Goal: Task Accomplishment & Management: Complete application form

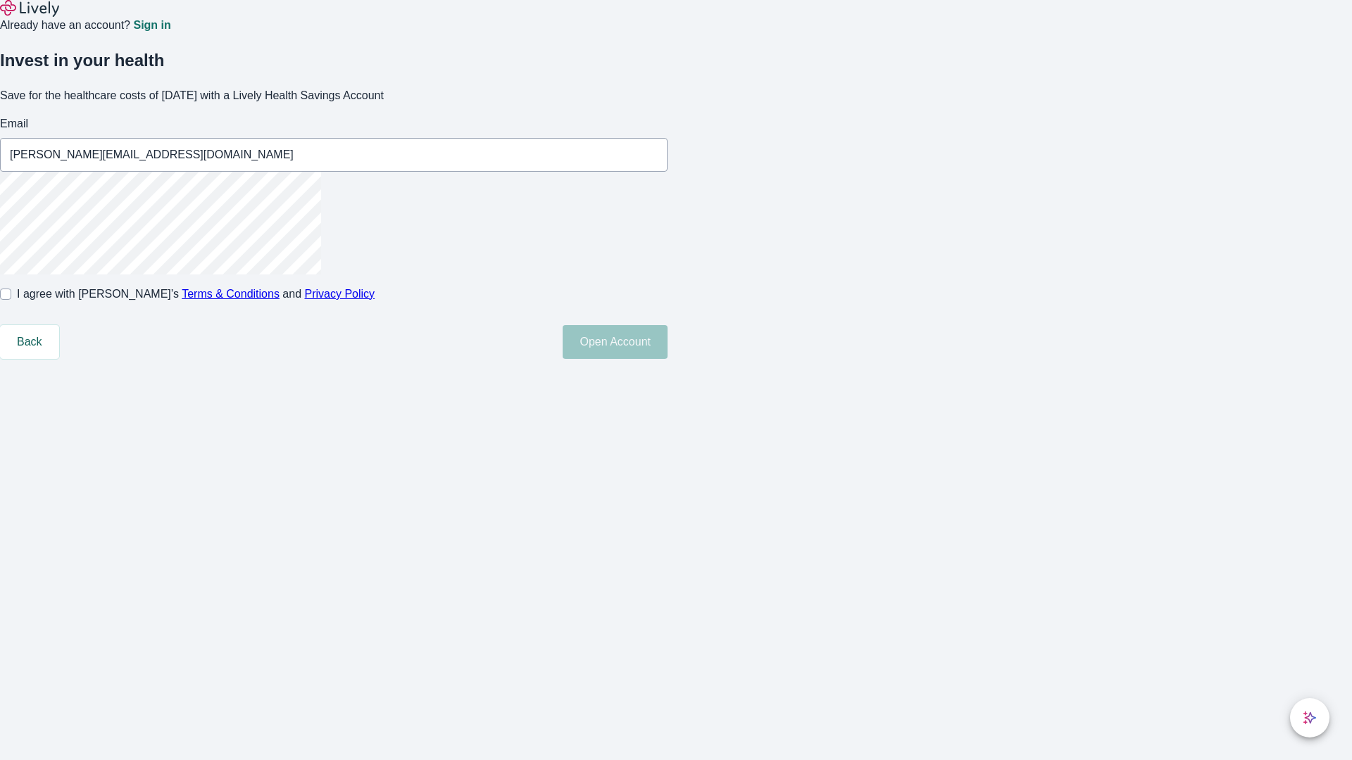
click at [11, 300] on input "I agree with Lively’s Terms & Conditions and Privacy Policy" at bounding box center [5, 294] width 11 height 11
checkbox input "true"
click at [667, 359] on button "Open Account" at bounding box center [614, 342] width 105 height 34
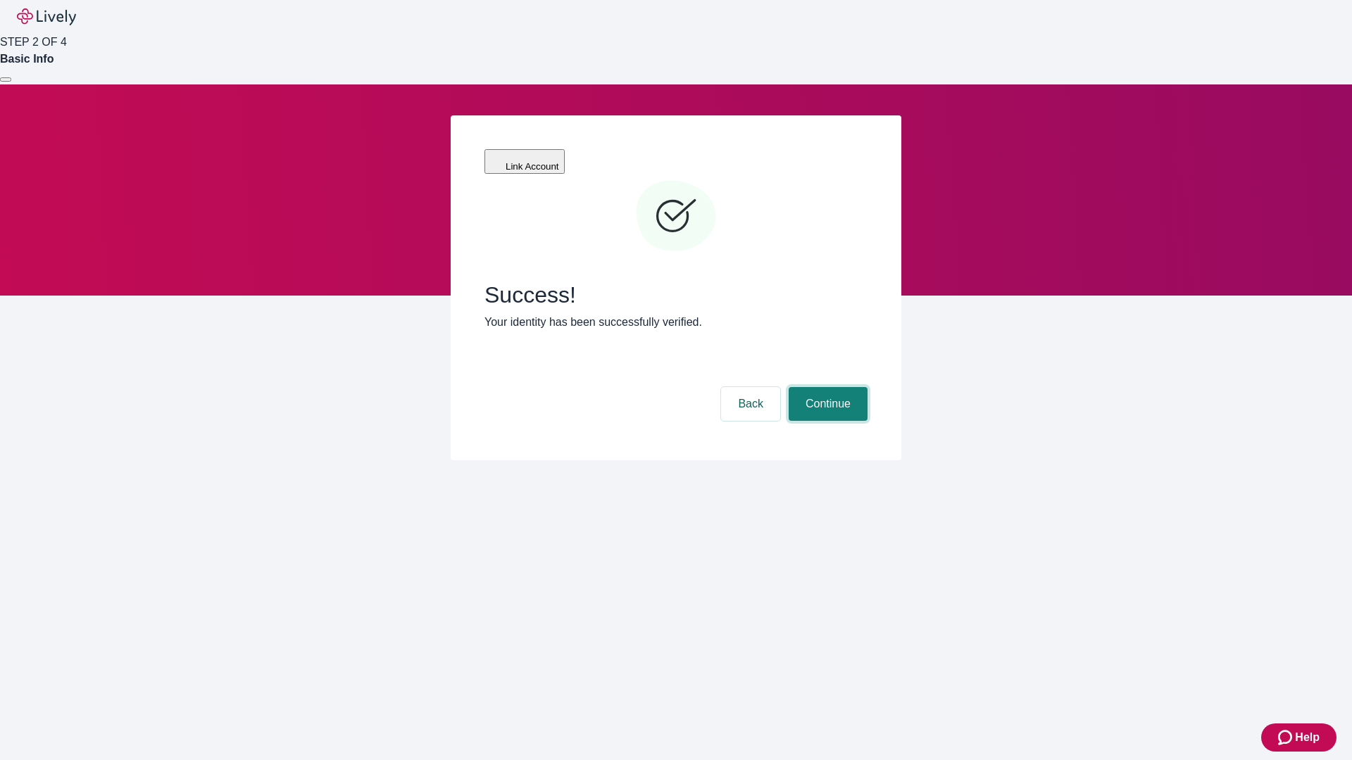
click at [826, 387] on button "Continue" at bounding box center [827, 404] width 79 height 34
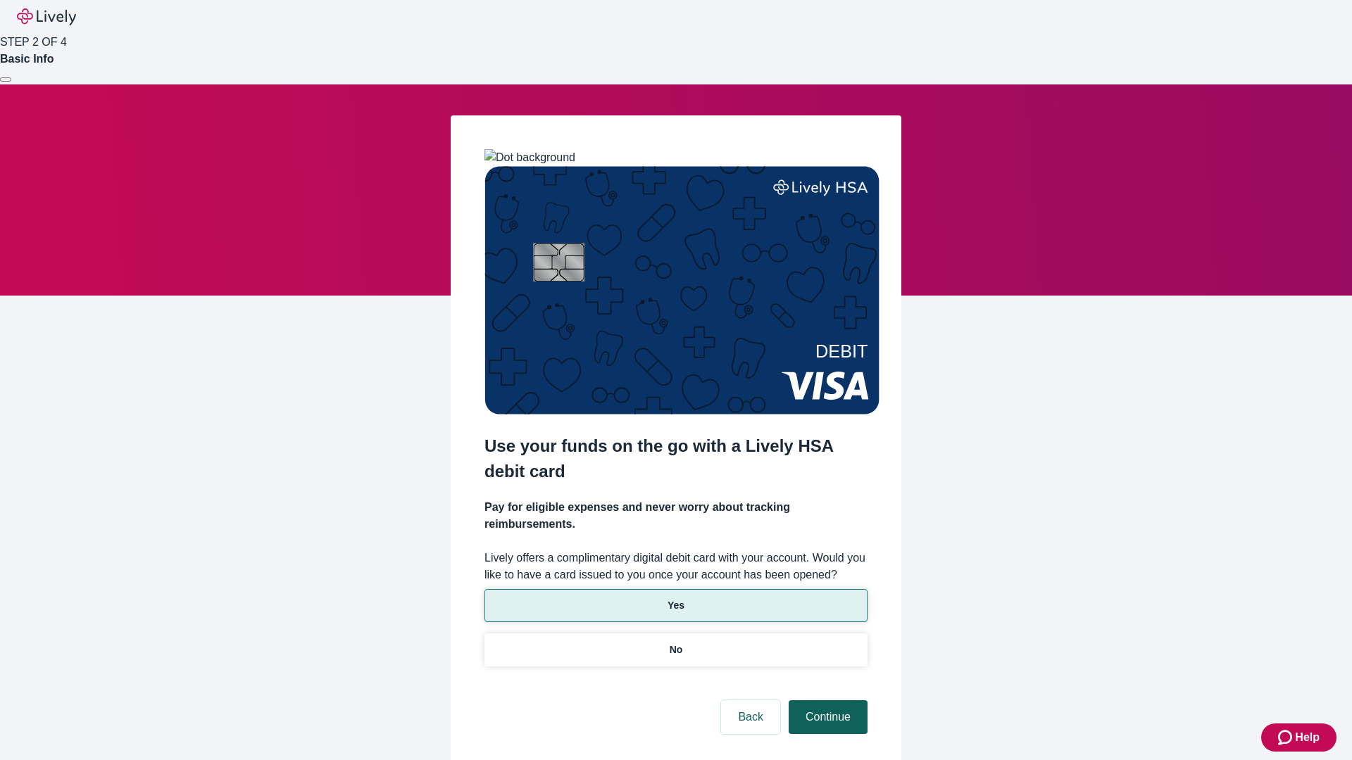
click at [675, 598] on p "Yes" at bounding box center [675, 605] width 17 height 15
click at [826, 700] on button "Continue" at bounding box center [827, 717] width 79 height 34
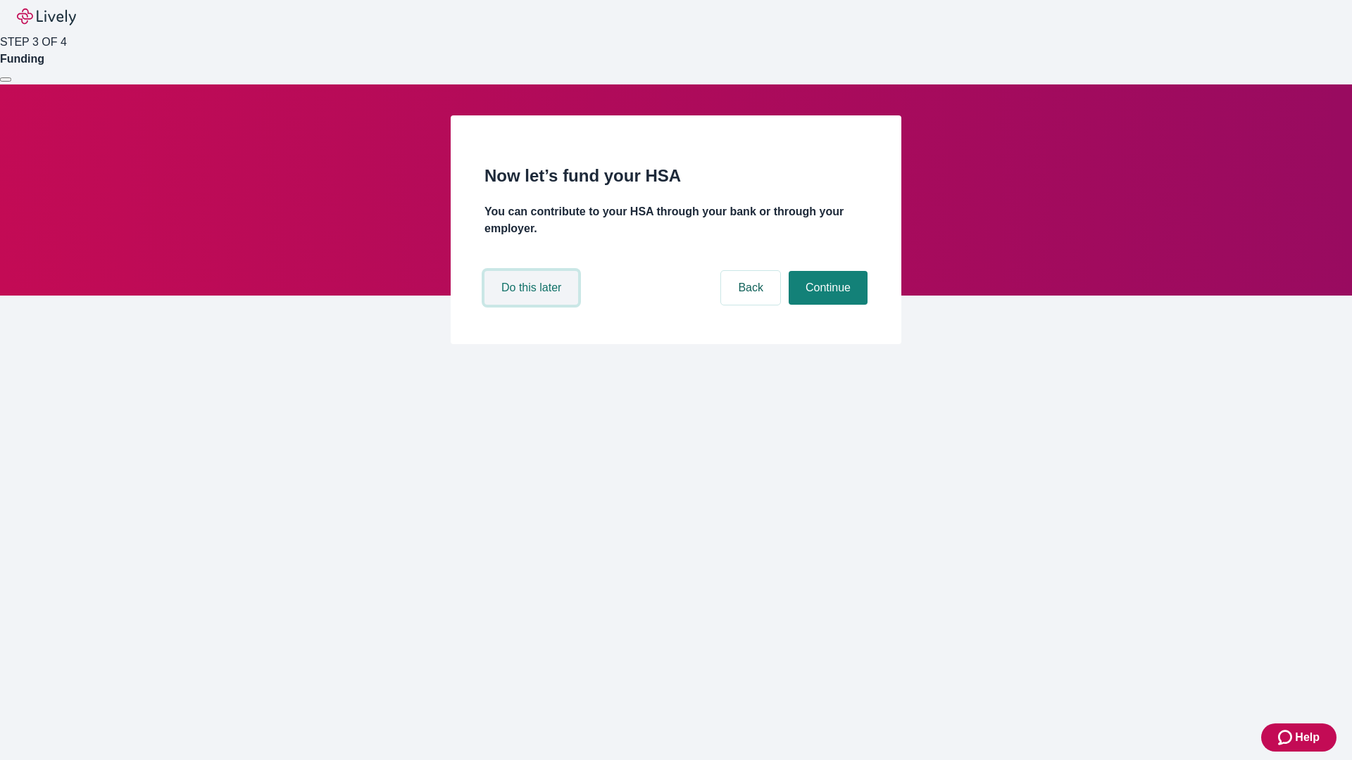
click at [533, 305] on button "Do this later" at bounding box center [531, 288] width 94 height 34
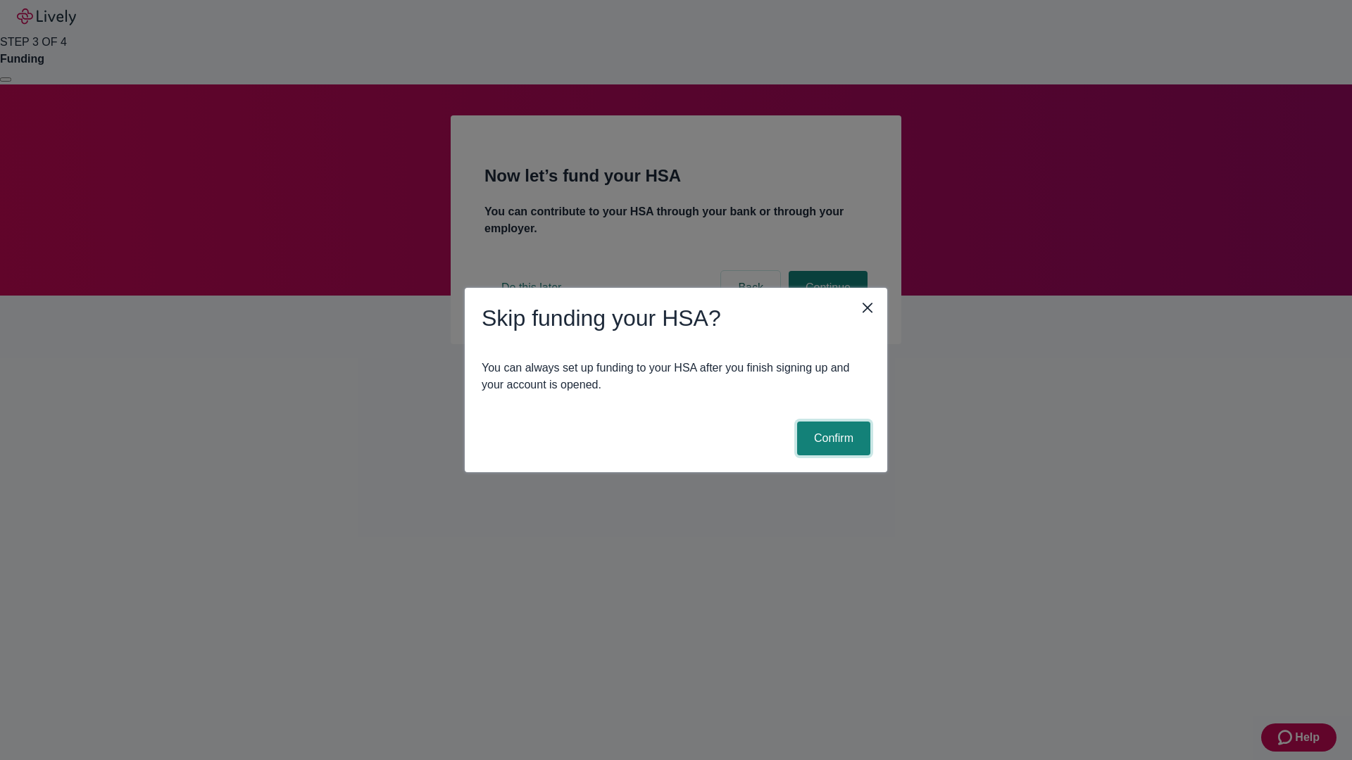
click at [831, 439] on button "Confirm" at bounding box center [833, 439] width 73 height 34
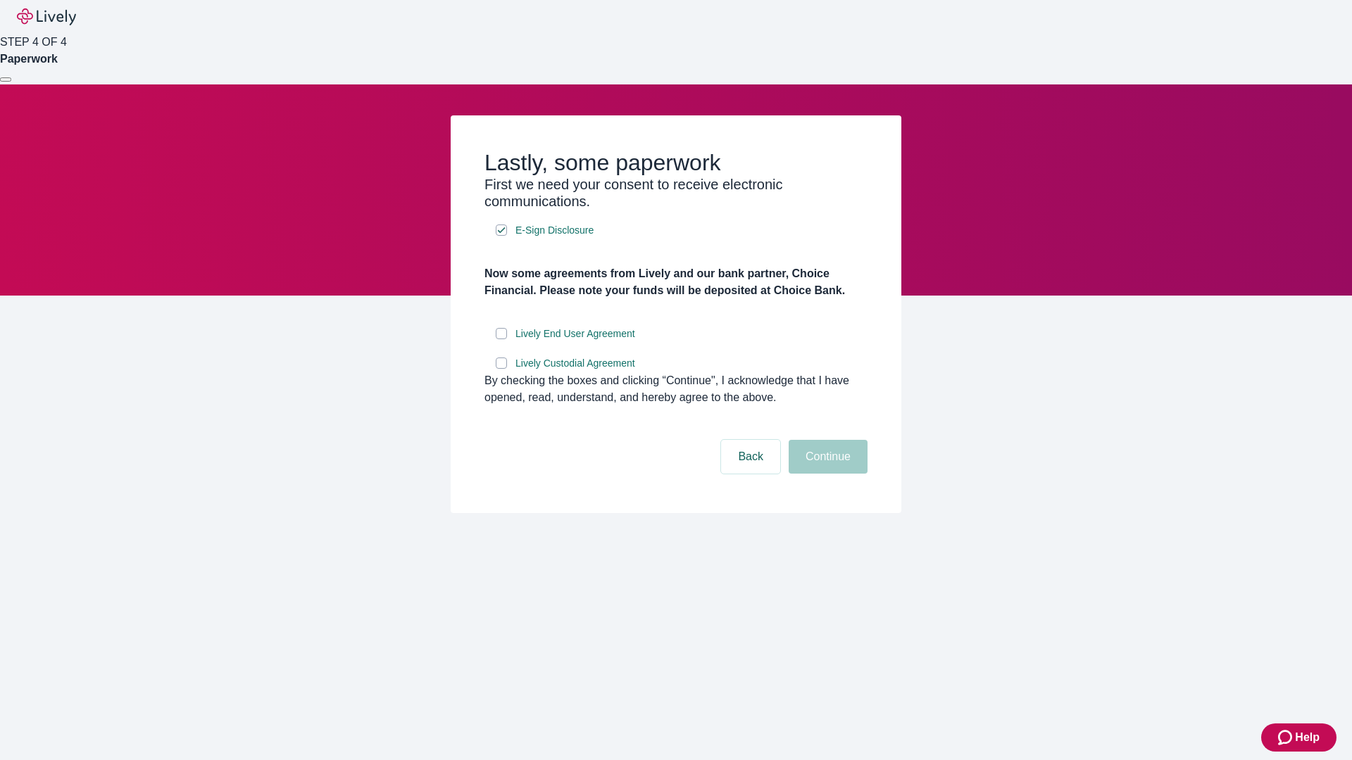
click at [501, 339] on input "Lively End User Agreement" at bounding box center [501, 333] width 11 height 11
checkbox input "true"
click at [501, 369] on input "Lively Custodial Agreement" at bounding box center [501, 363] width 11 height 11
checkbox input "true"
click at [826, 474] on button "Continue" at bounding box center [827, 457] width 79 height 34
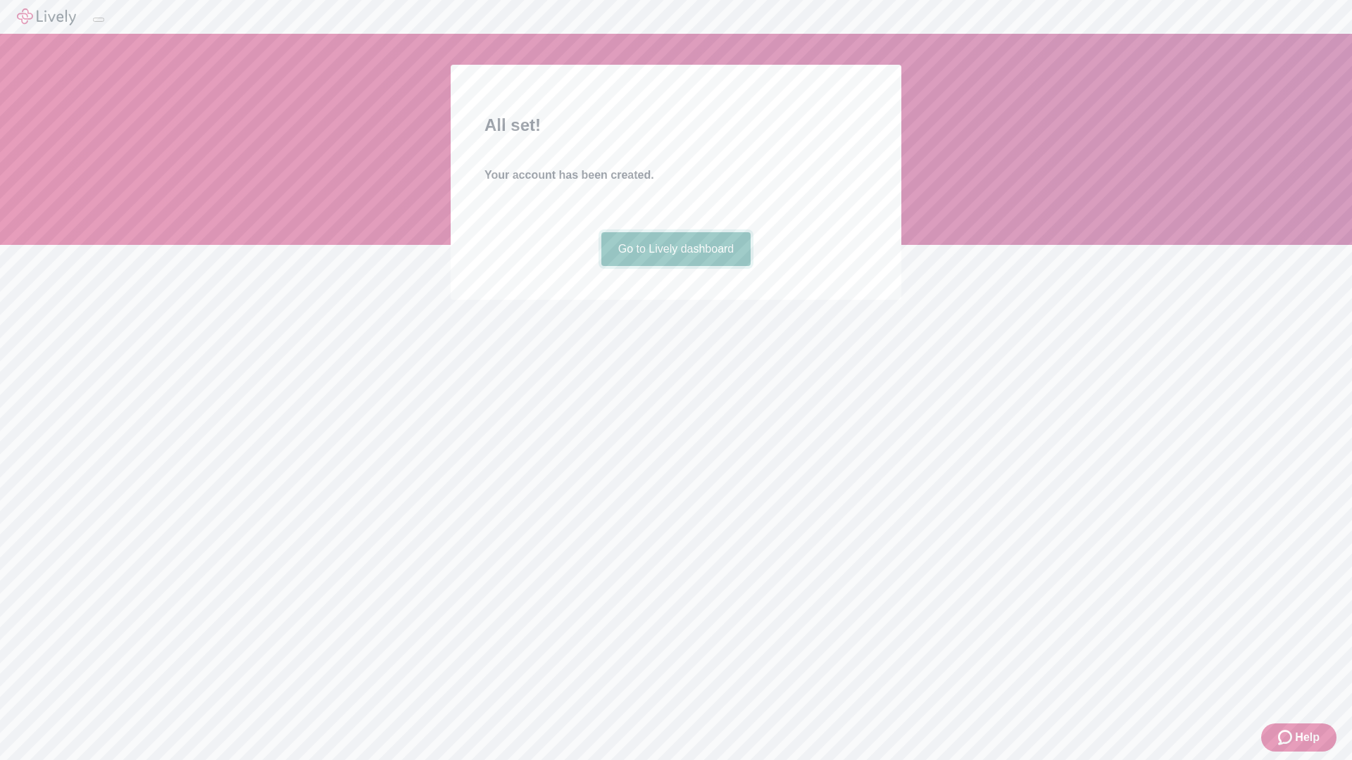
click at [675, 266] on link "Go to Lively dashboard" at bounding box center [676, 249] width 150 height 34
